Goal: Task Accomplishment & Management: Use online tool/utility

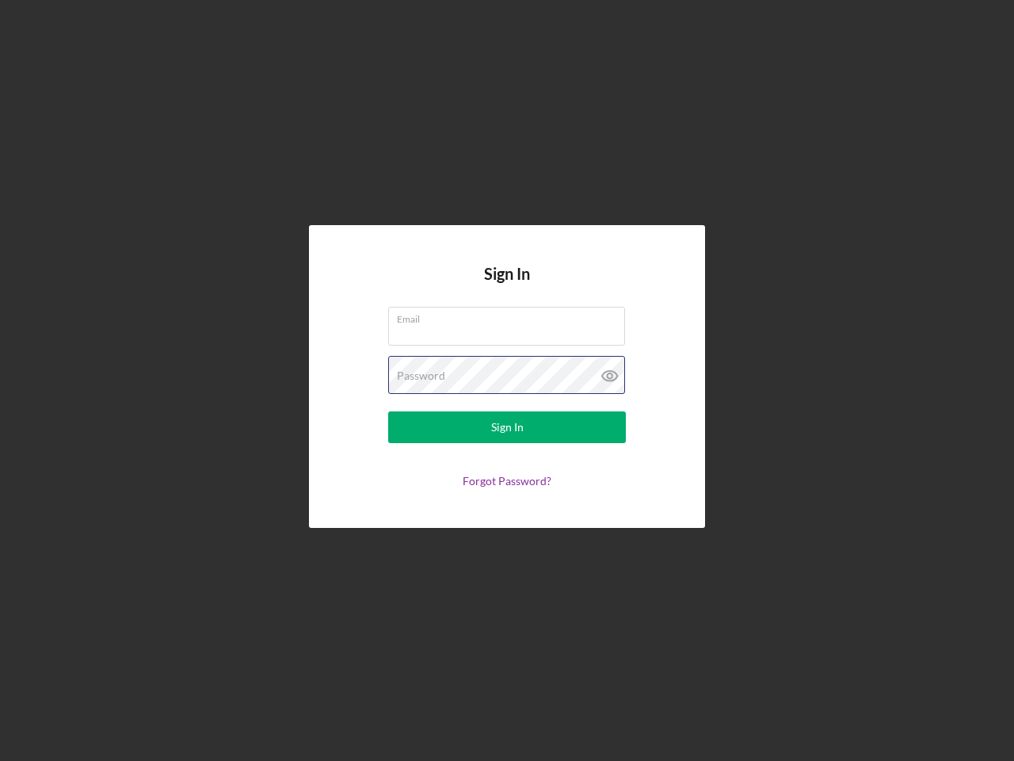
click at [507, 380] on div "Password" at bounding box center [507, 376] width 238 height 40
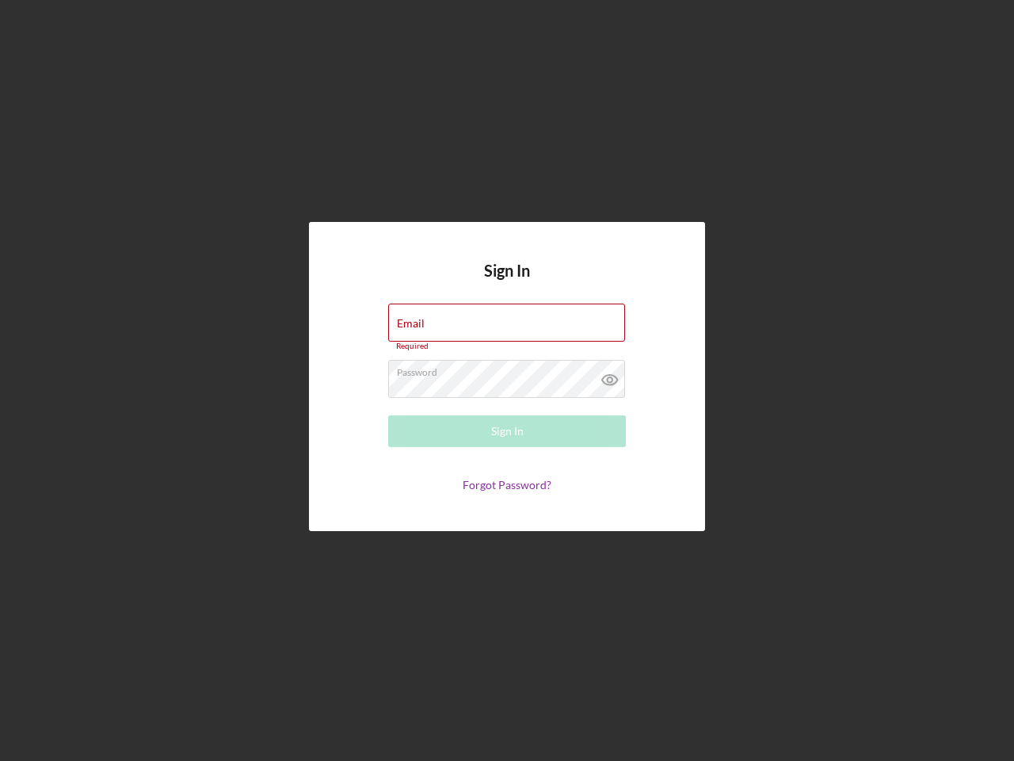
click at [610, 376] on icon at bounding box center [610, 380] width 40 height 40
